Goal: Task Accomplishment & Management: Manage account settings

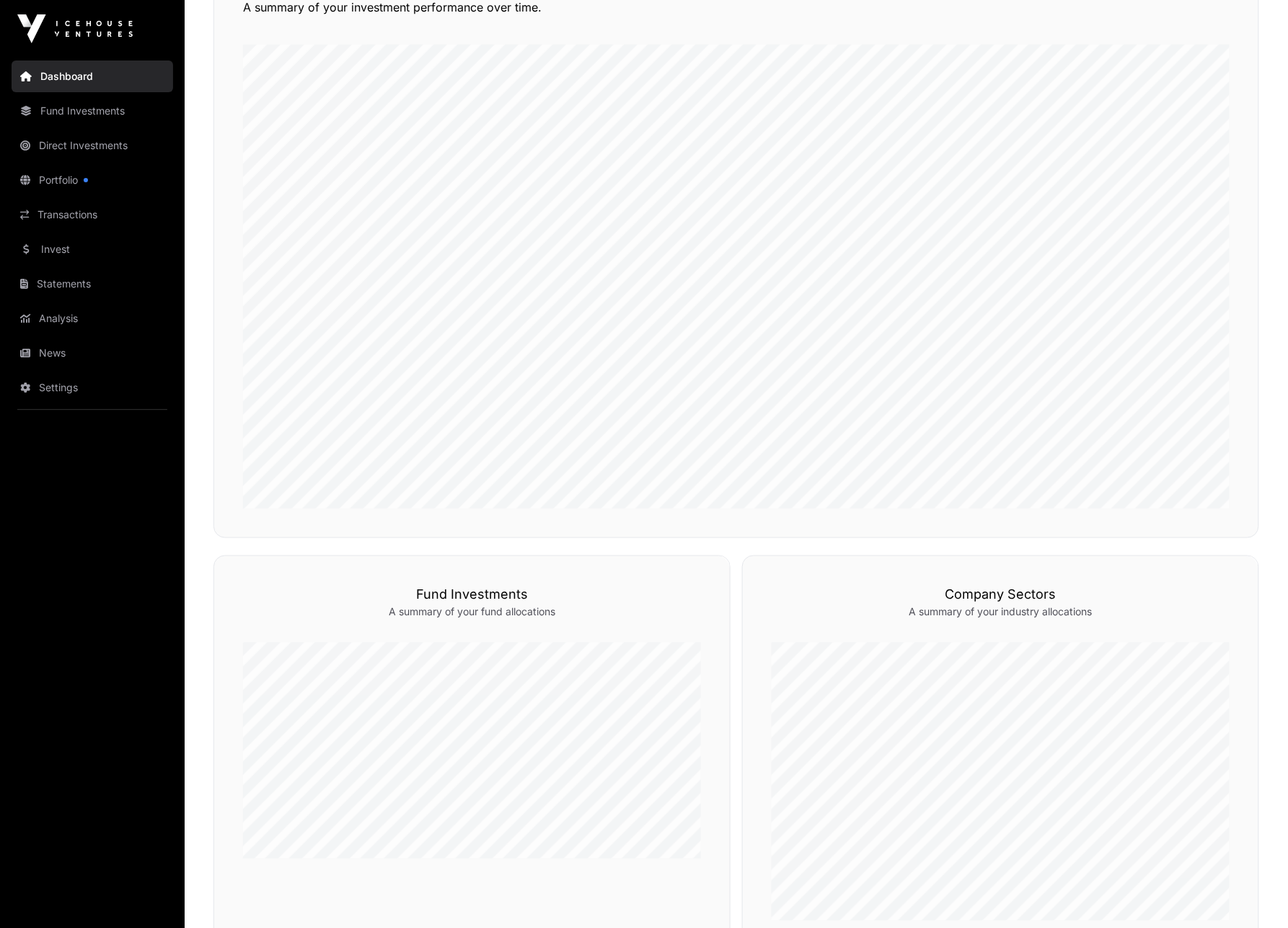
scroll to position [115, 0]
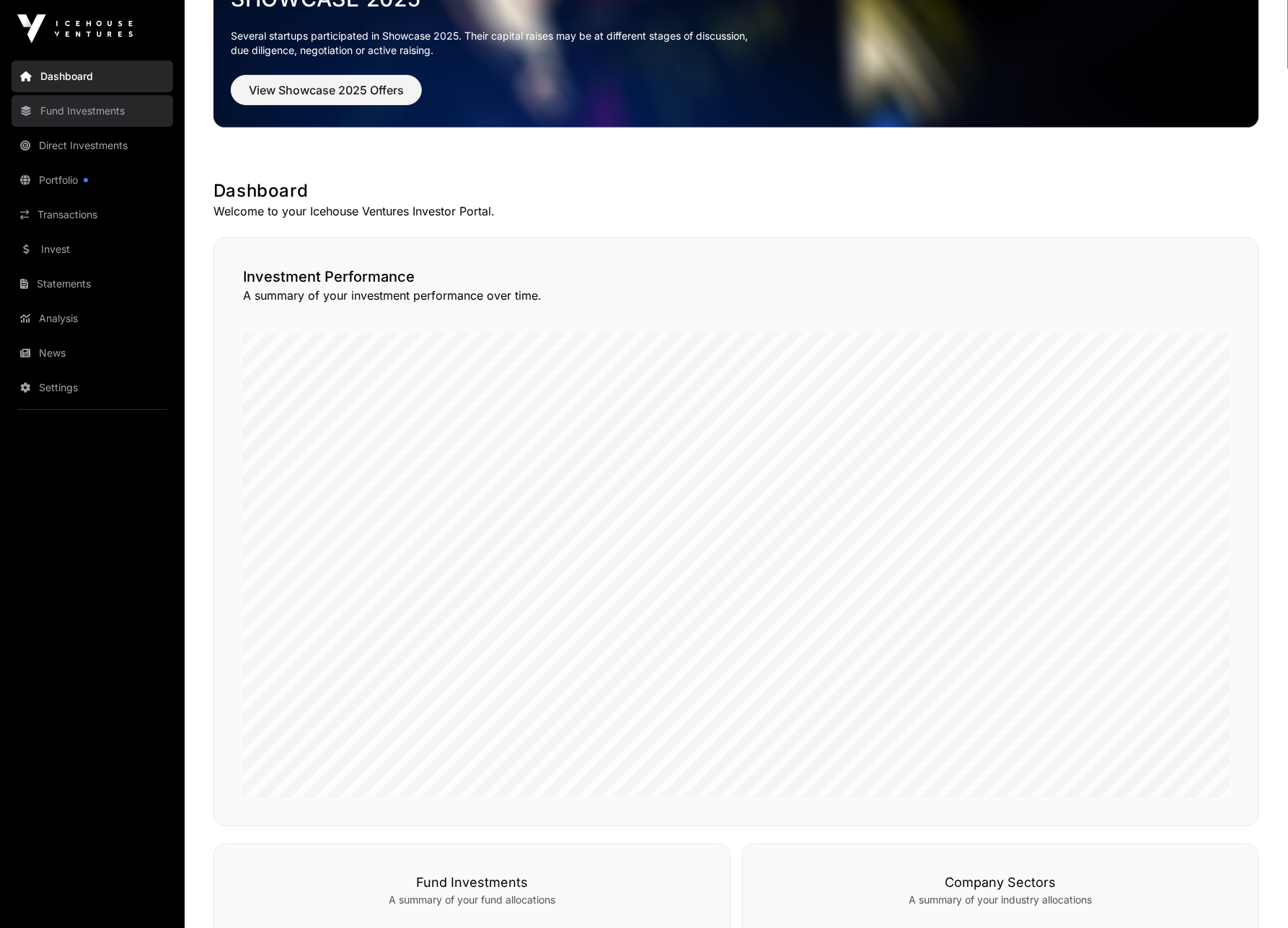
click at [75, 96] on link "Fund Investments" at bounding box center [92, 111] width 162 height 32
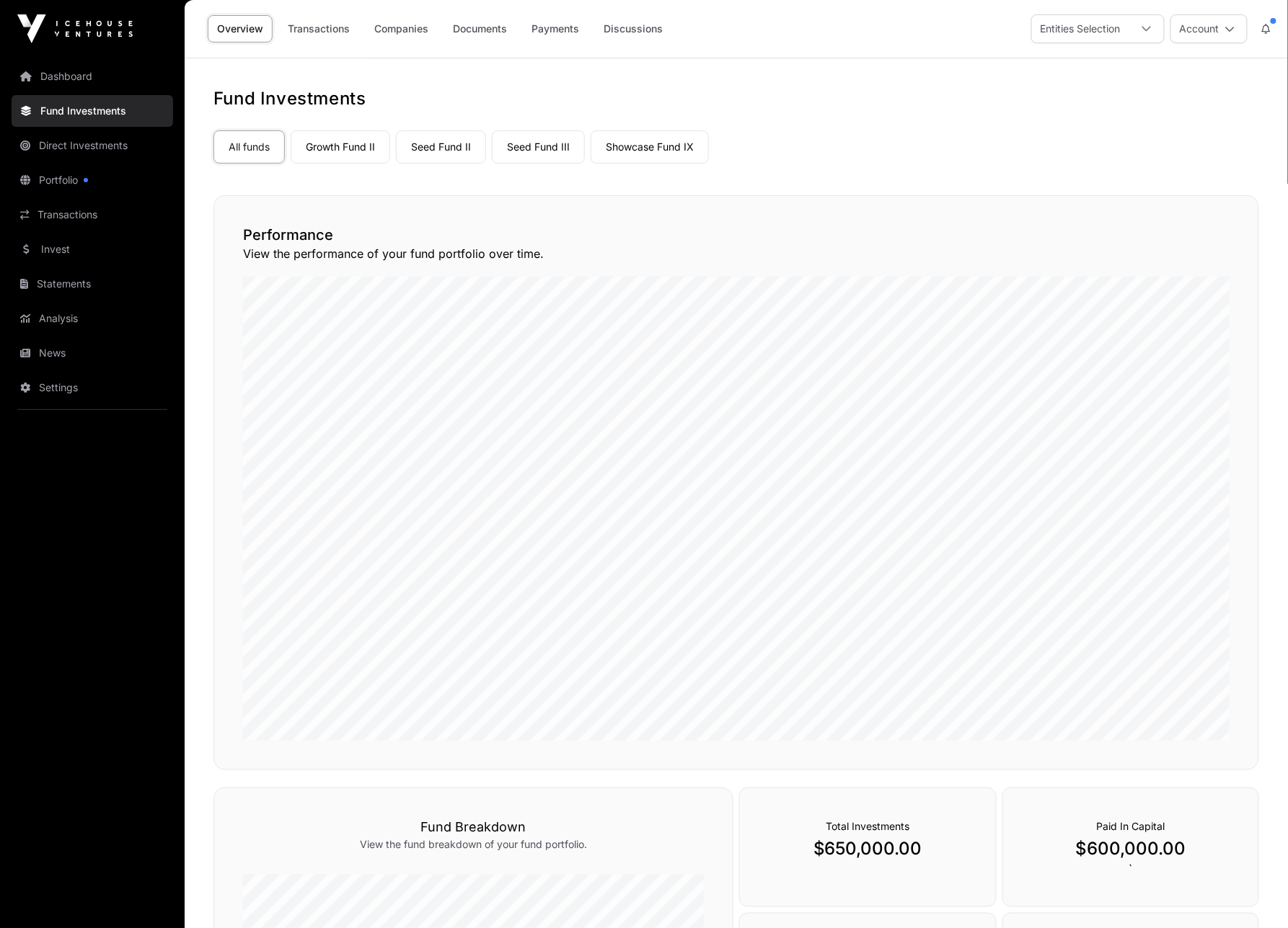
scroll to position [288, 0]
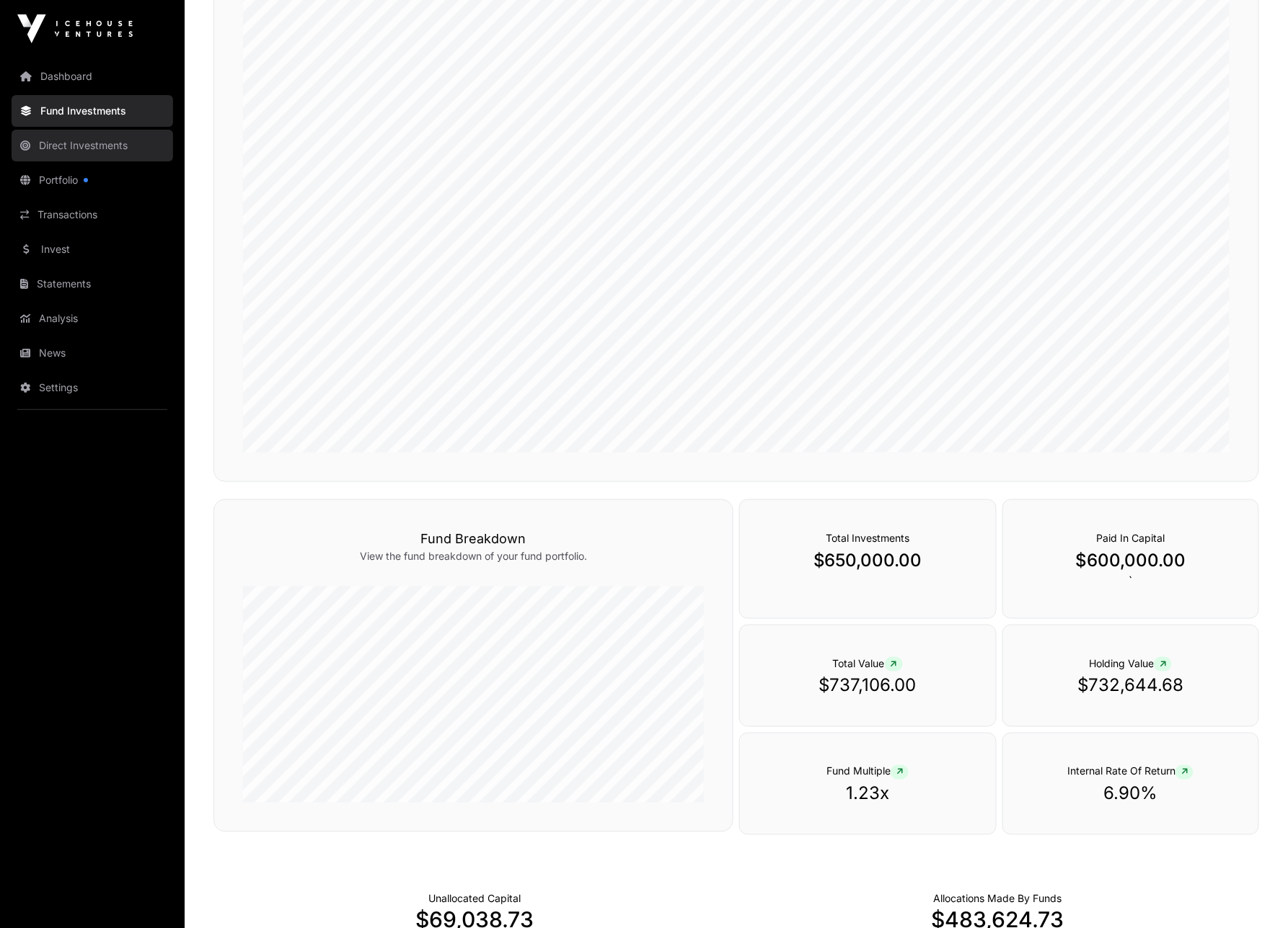
click at [59, 144] on link "Direct Investments" at bounding box center [92, 146] width 162 height 32
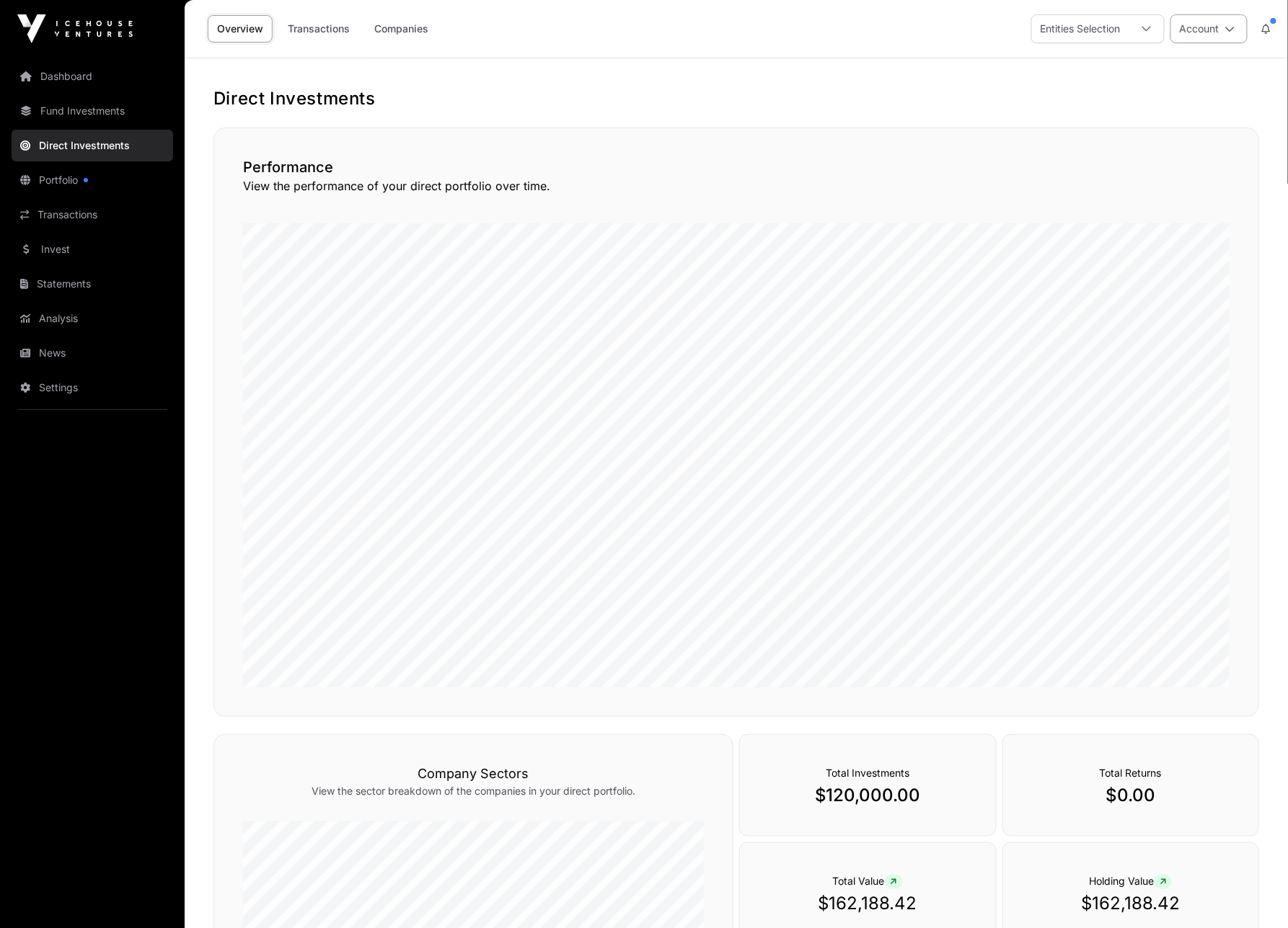
click at [1220, 28] on button "Account" at bounding box center [1208, 29] width 77 height 29
click at [1125, 206] on span "Sign Out" at bounding box center [1119, 213] width 41 height 14
